Goal: Task Accomplishment & Management: Complete application form

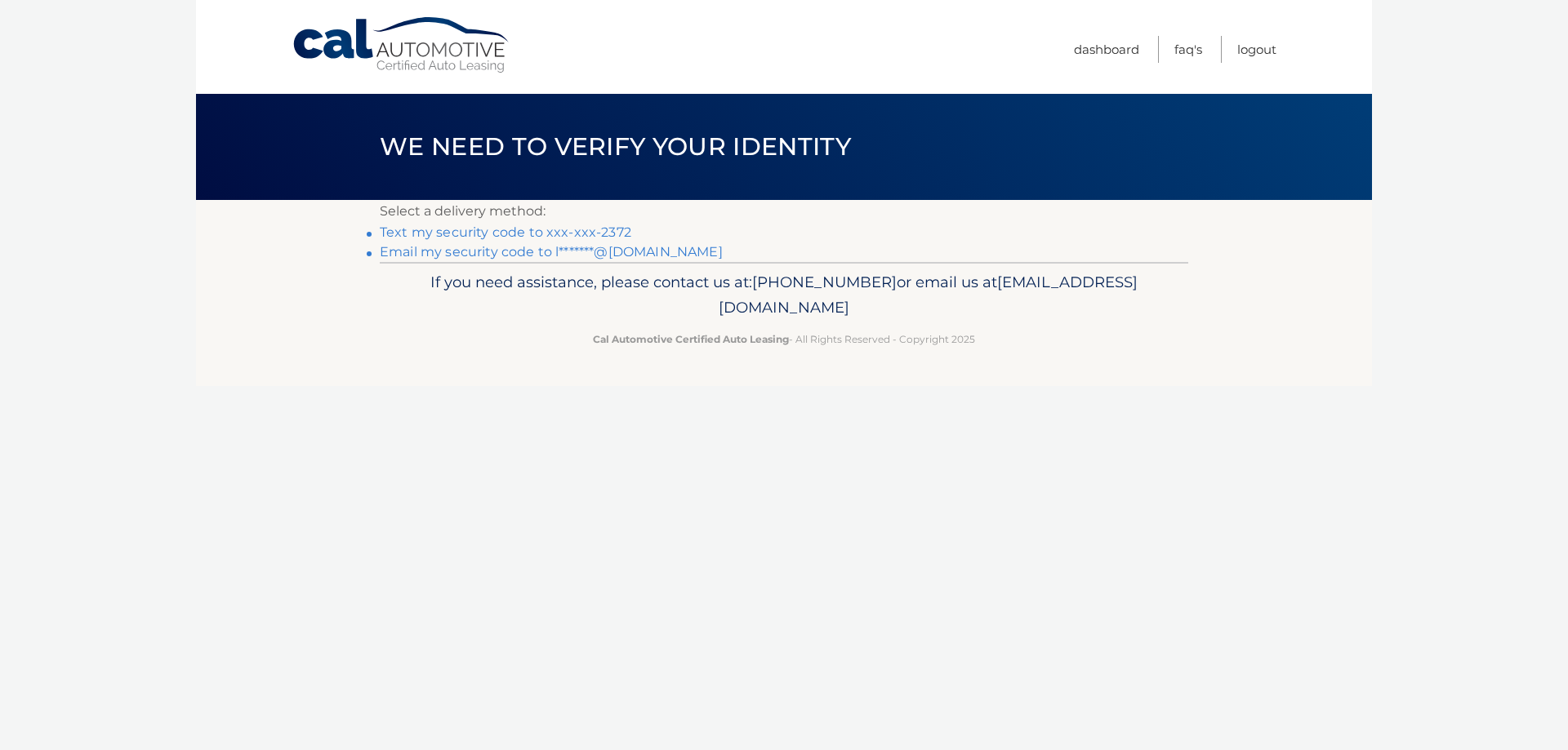
click at [609, 232] on link "Text my security code to xxx-xxx-2372" at bounding box center [506, 232] width 251 height 16
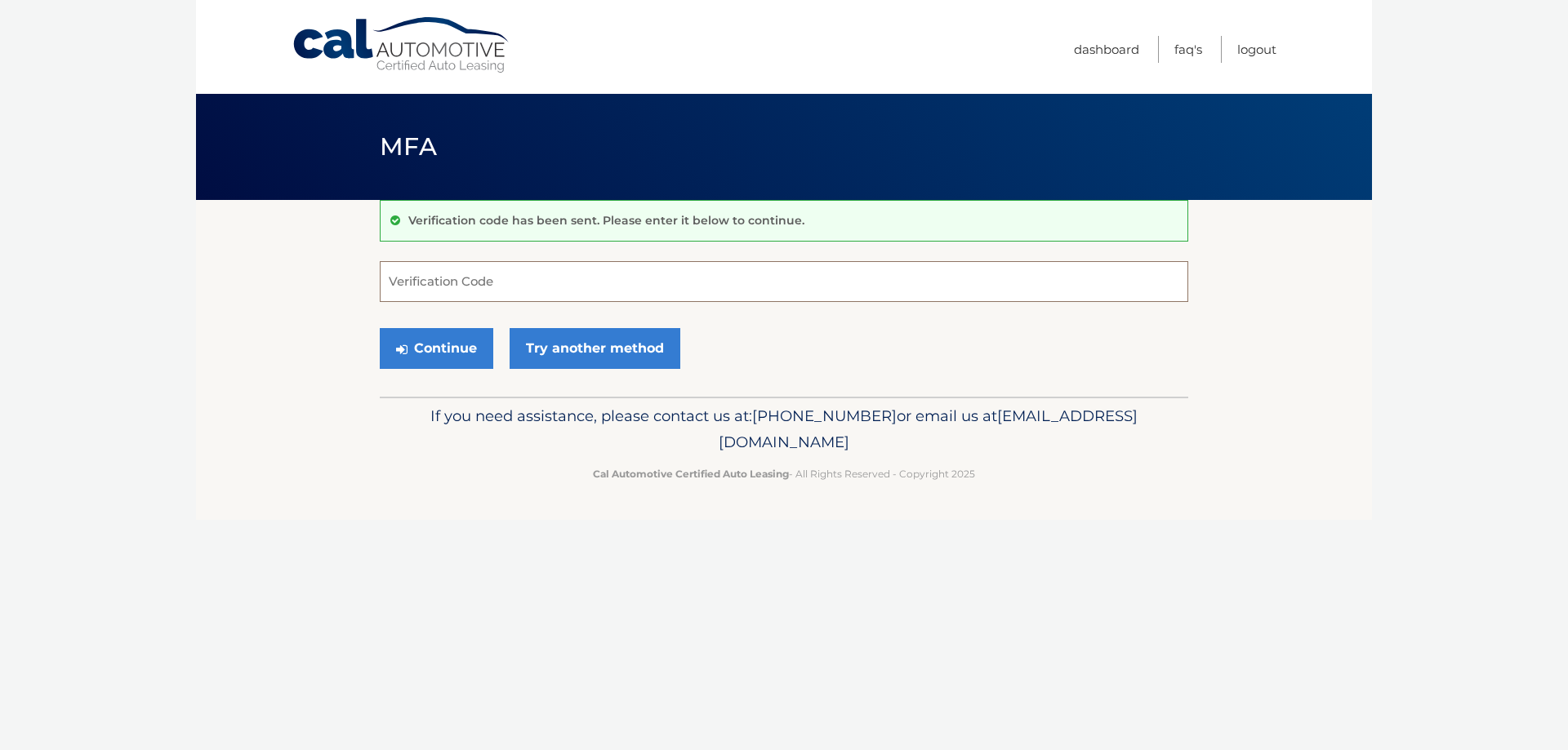
click at [419, 284] on input "Verification Code" at bounding box center [784, 281] width 809 height 41
type input "693615"
click at [380, 328] on button "Continue" at bounding box center [437, 348] width 114 height 41
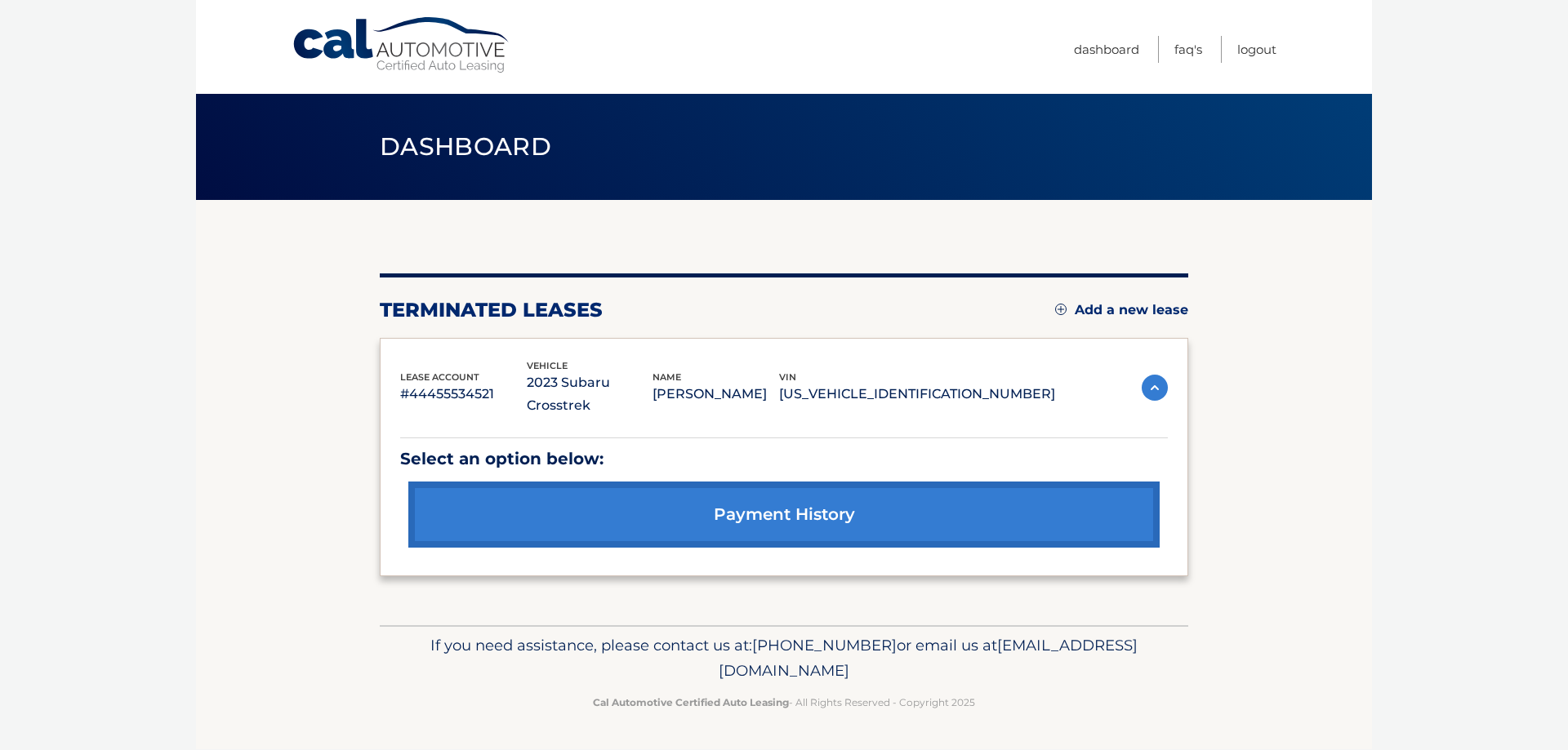
click at [937, 491] on link "payment history" at bounding box center [783, 515] width 751 height 66
click at [965, 394] on p "[US_VEHICLE_IDENTIFICATION_NUMBER]" at bounding box center [917, 394] width 276 height 23
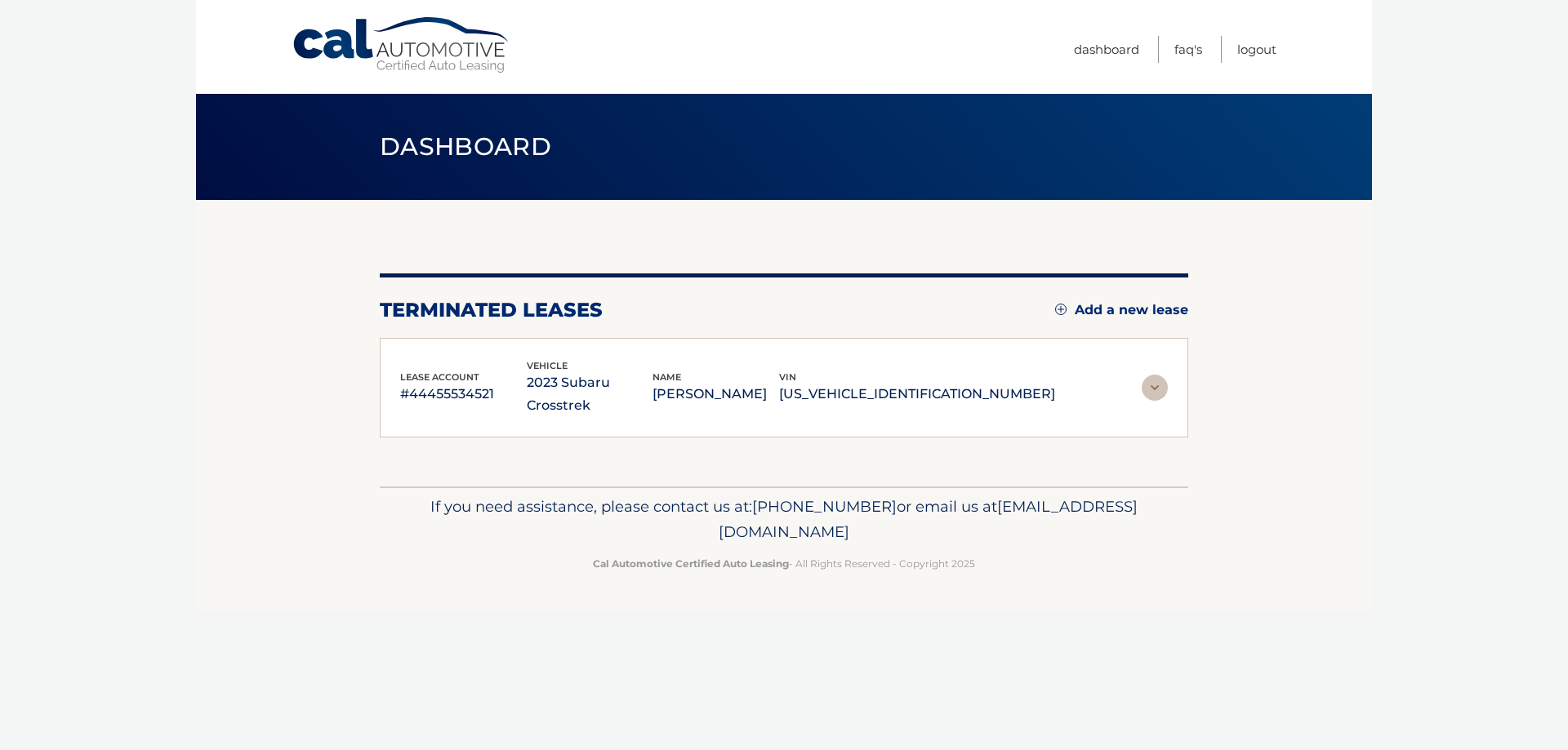
click at [1039, 383] on p "[US_VEHICLE_IDENTIFICATION_NUMBER]" at bounding box center [917, 394] width 276 height 23
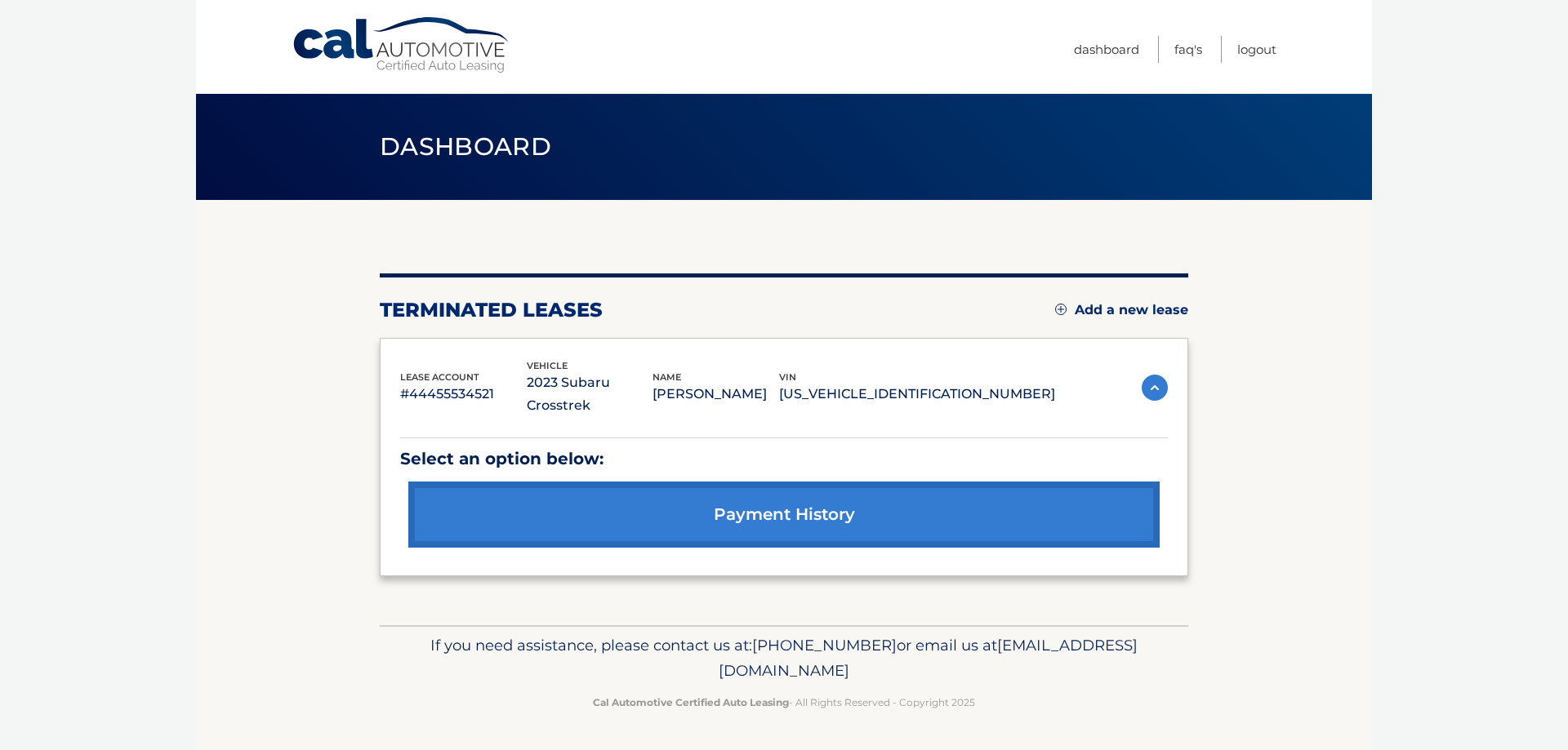
click at [1156, 375] on img at bounding box center [1155, 388] width 26 height 26
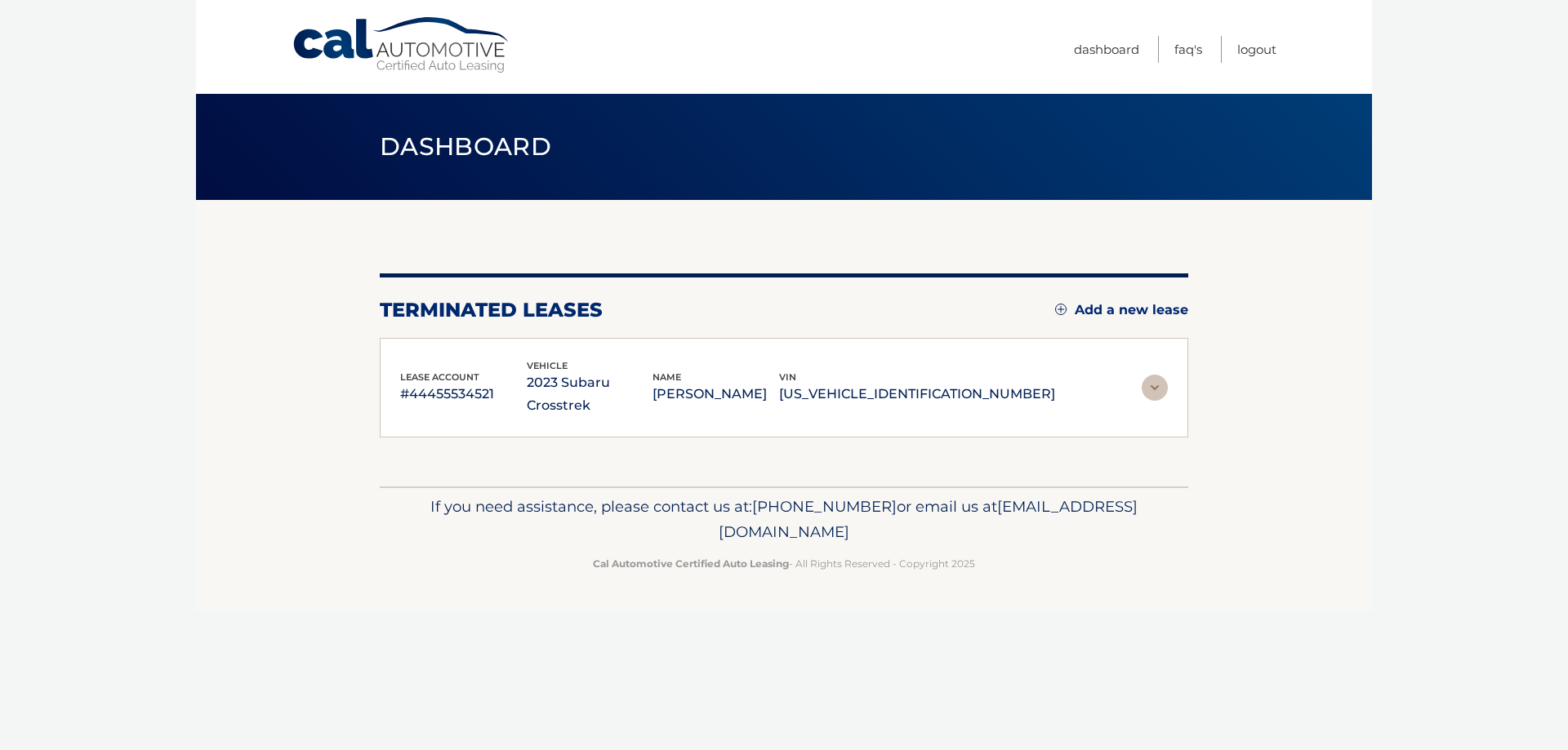
click at [1156, 375] on img at bounding box center [1155, 388] width 26 height 26
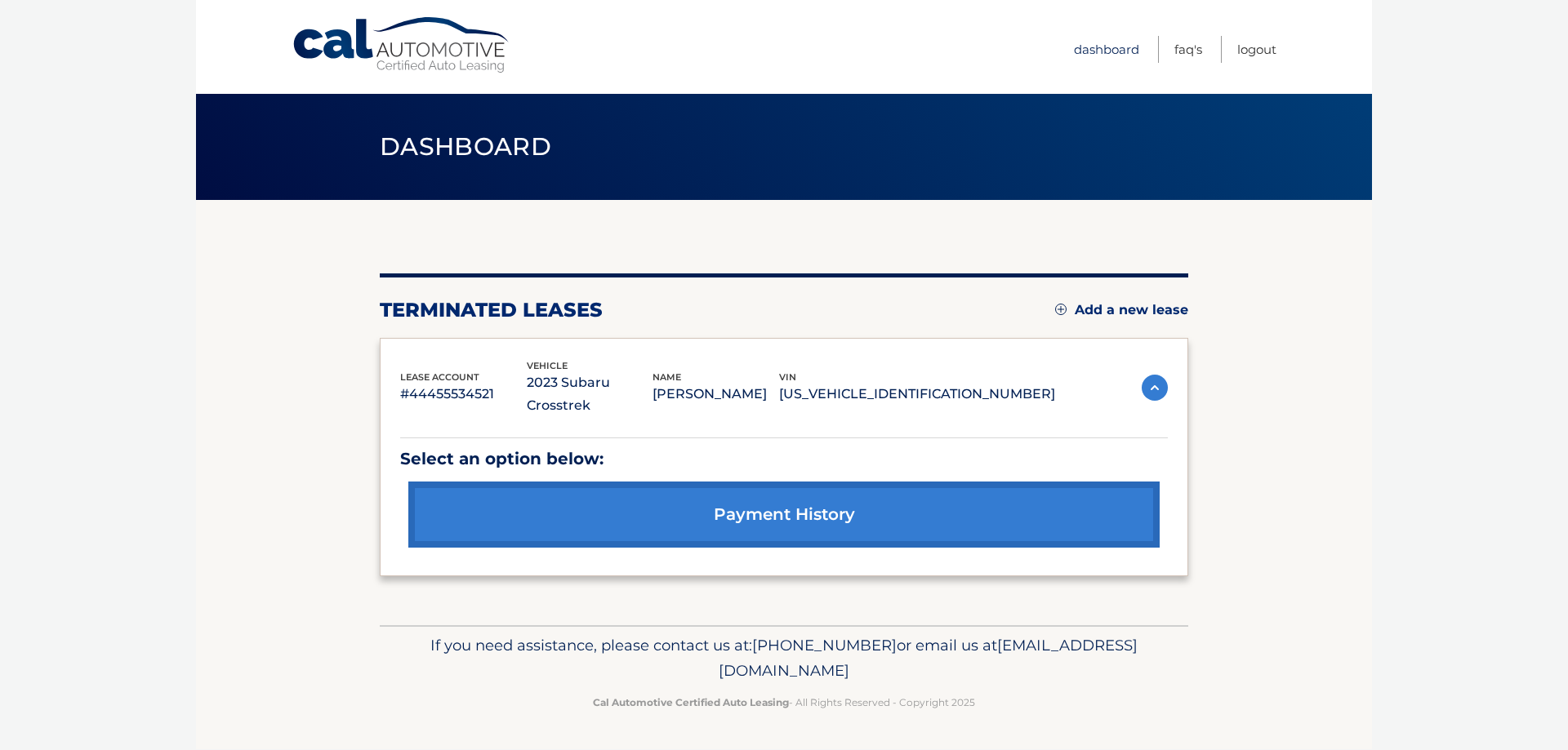
click at [1094, 47] on link "Dashboard" at bounding box center [1107, 49] width 66 height 27
click at [1148, 310] on link "Add a new lease" at bounding box center [1121, 310] width 133 height 16
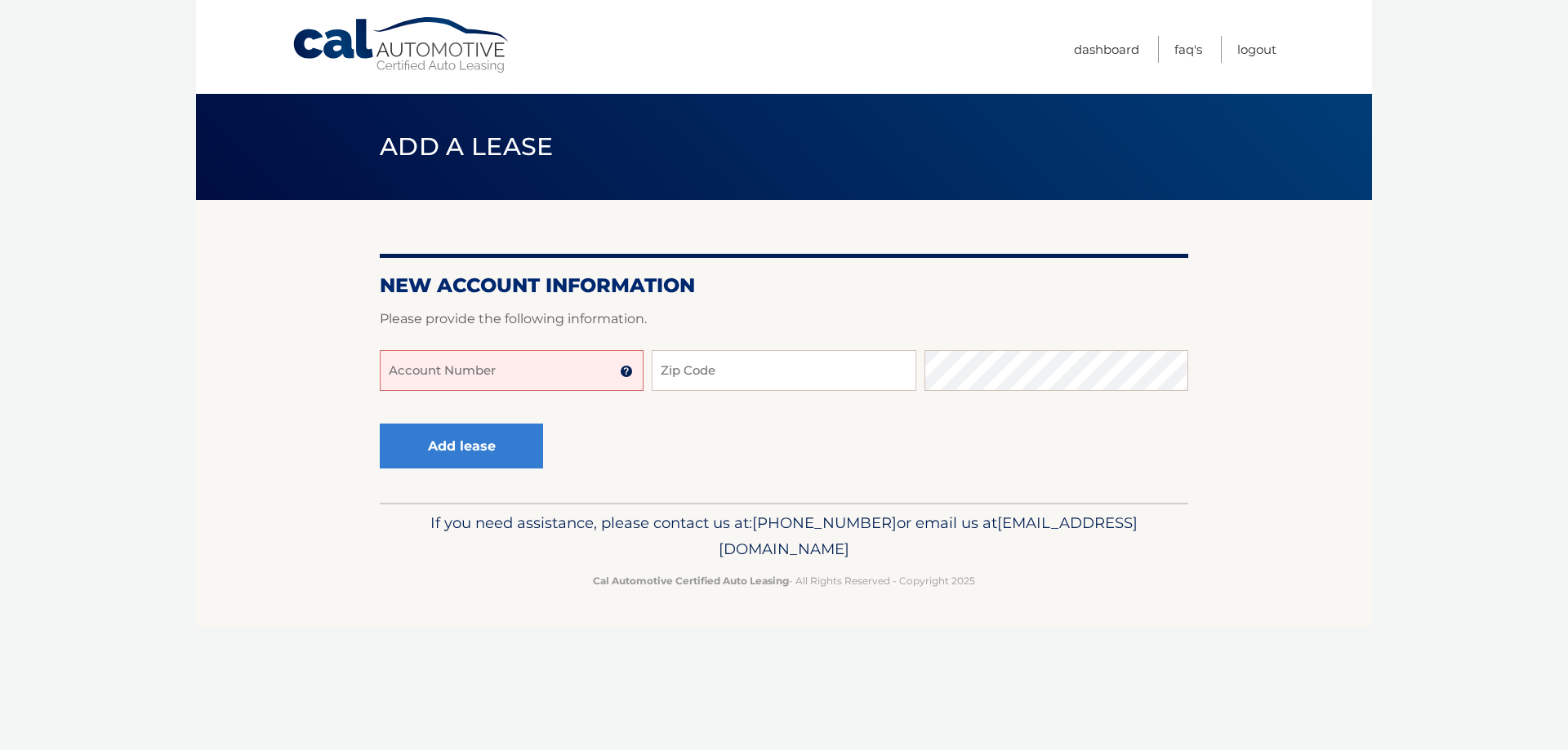
click at [462, 374] on input "Account Number" at bounding box center [512, 370] width 263 height 41
click at [760, 376] on input "Zip Code" at bounding box center [783, 370] width 263 height 41
